Goal: Task Accomplishment & Management: Use online tool/utility

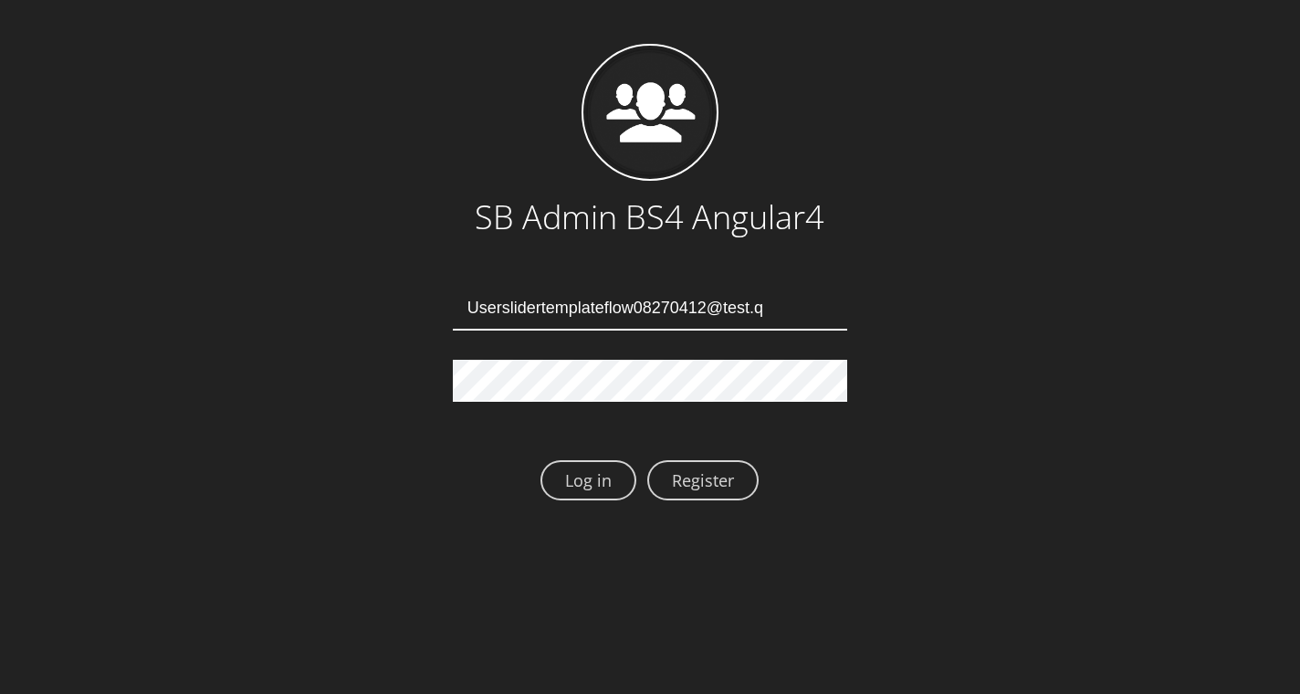
type input "[EMAIL_ADDRESS][DOMAIN_NAME]"
type input "Userslidertemplateflow08270416@test.qa"
